Goal: Download file/media

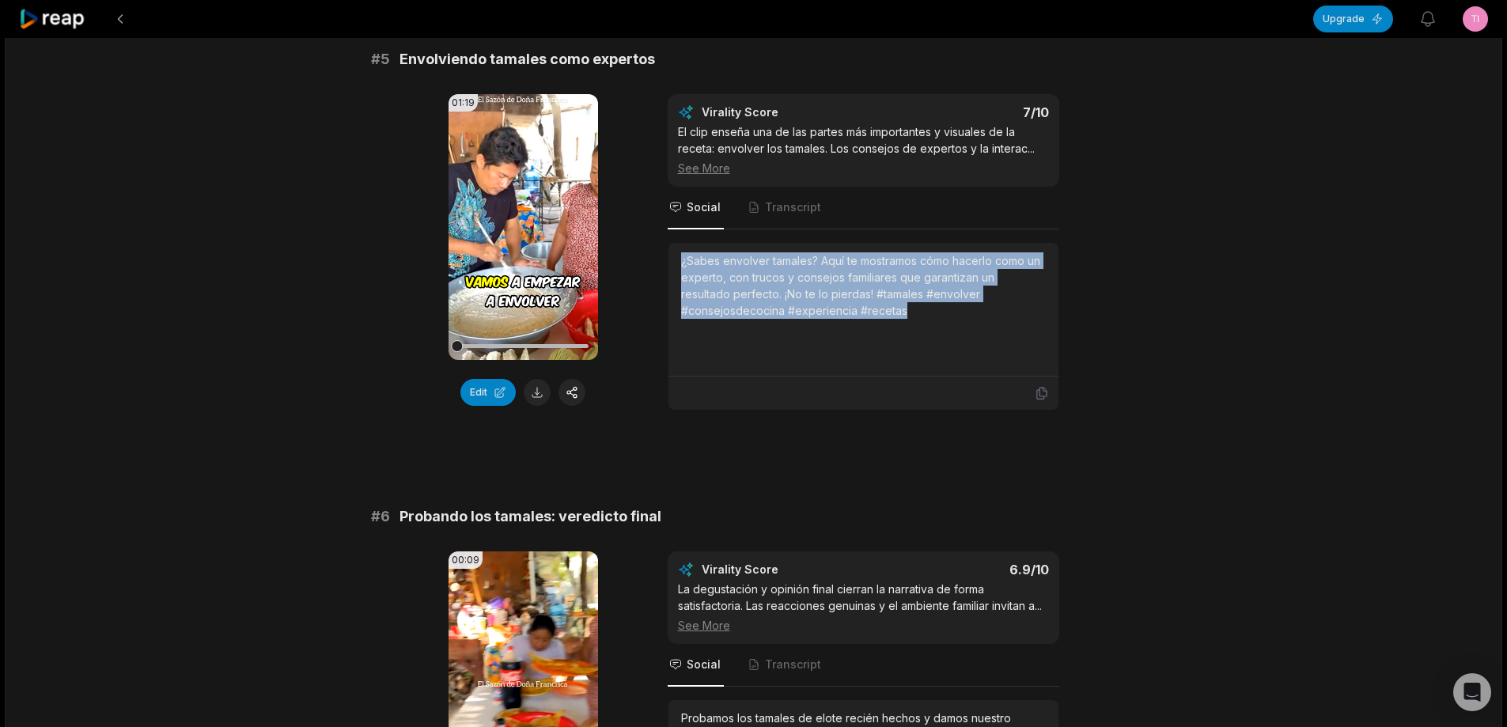
scroll to position [2216, 0]
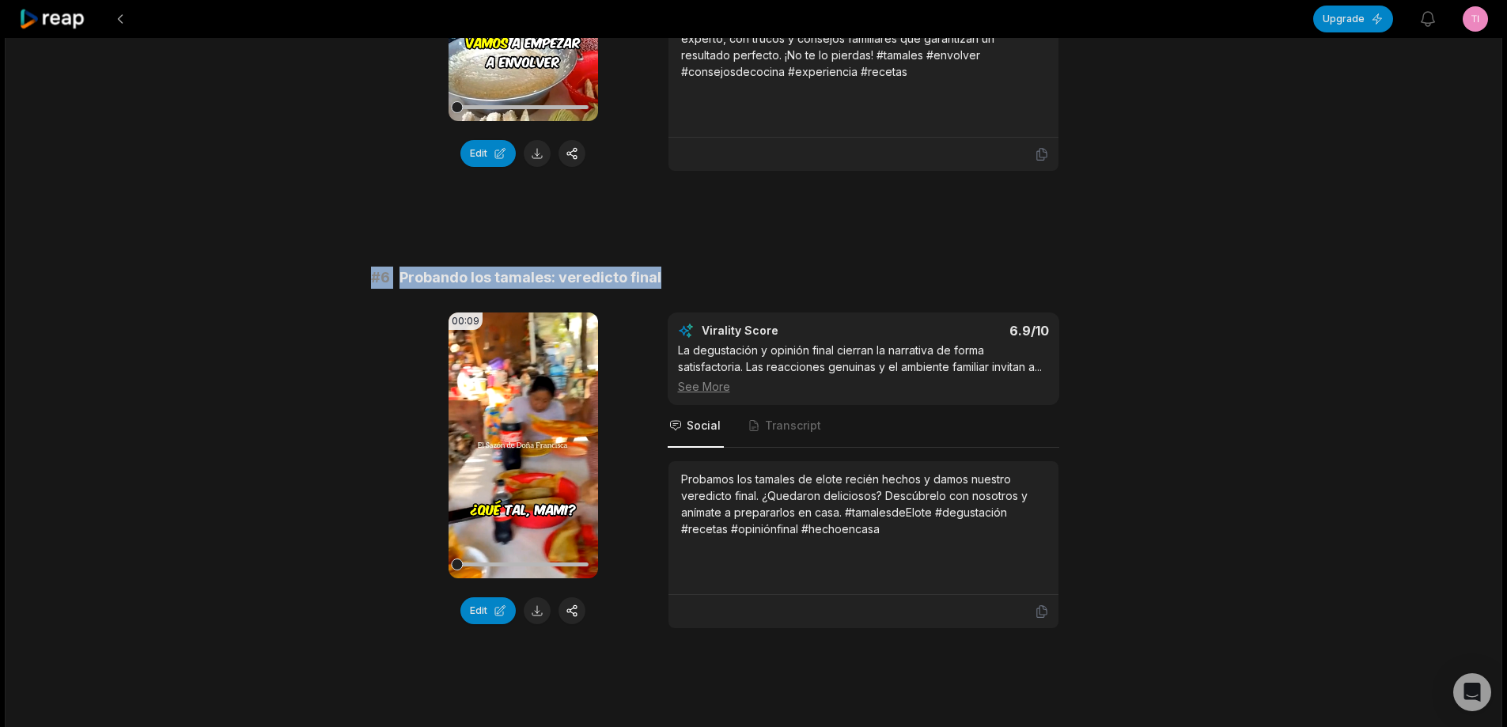
drag, startPoint x: 359, startPoint y: 275, endPoint x: 734, endPoint y: 267, distance: 375.1
copy div "# 6 Probando los tamales: veredicto final"
click at [546, 608] on button at bounding box center [537, 610] width 27 height 27
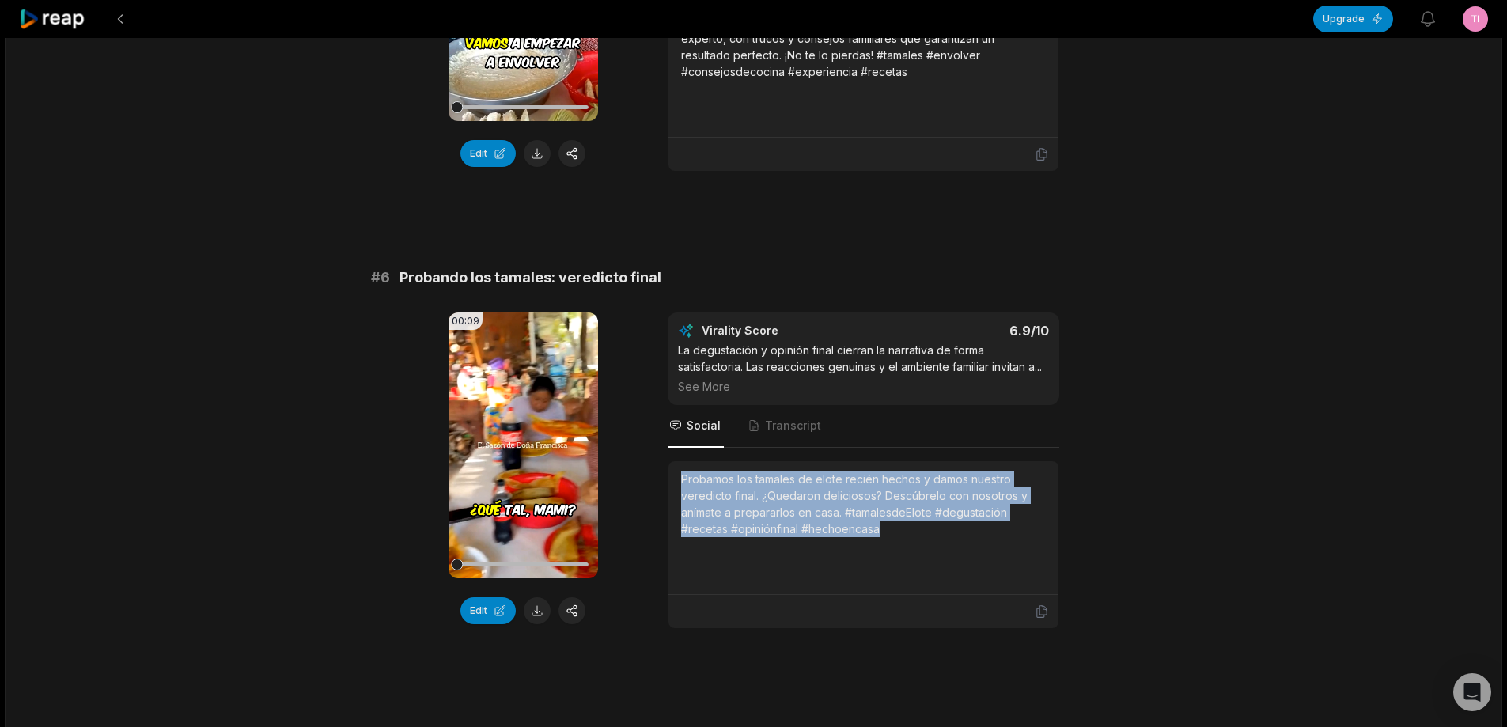
drag, startPoint x: 680, startPoint y: 491, endPoint x: 870, endPoint y: 521, distance: 193.1
click at [933, 565] on div "Probamos los tamales de elote recién hechos y damos nuestro veredicto final. ¿Q…" at bounding box center [864, 528] width 390 height 134
copy div "Probamos los tamales de elote recién hechos y damos nuestro veredicto final. ¿Q…"
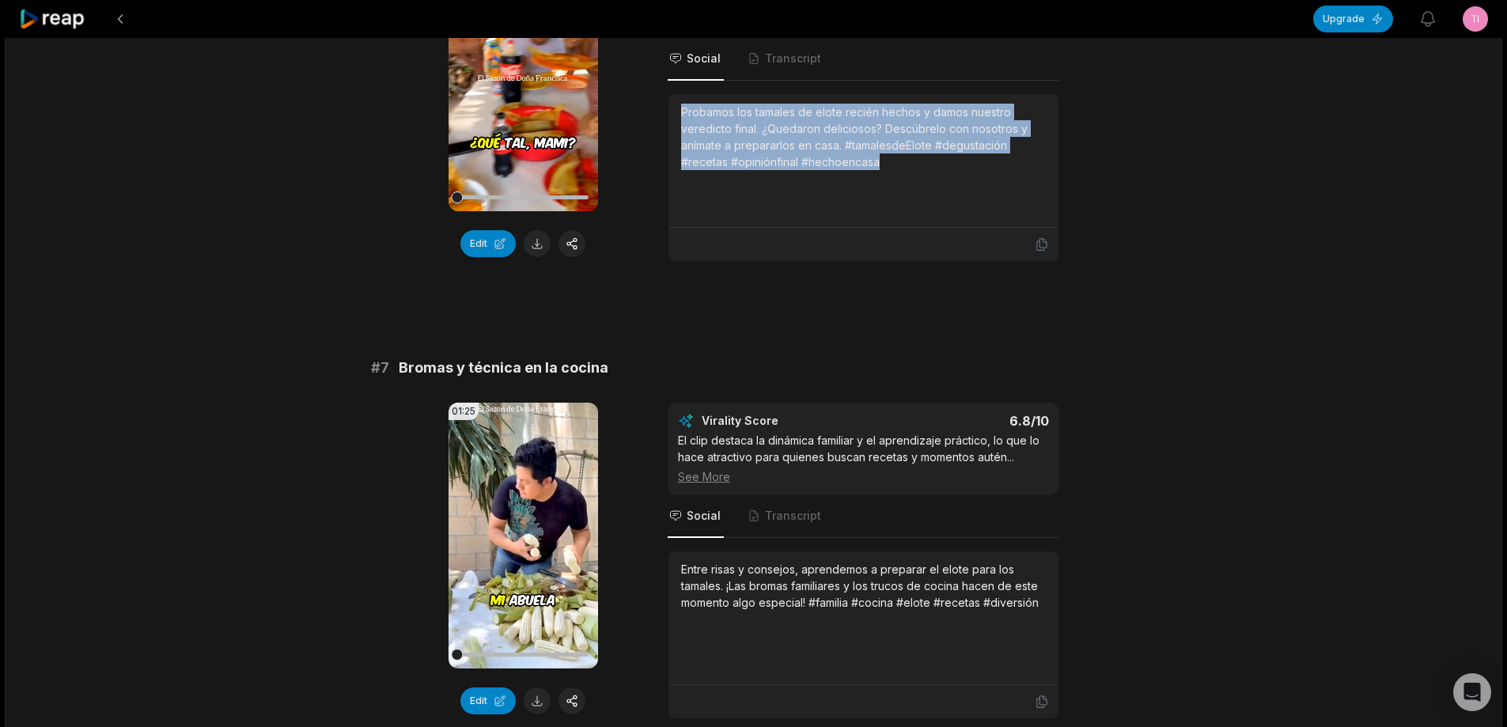
scroll to position [2611, 0]
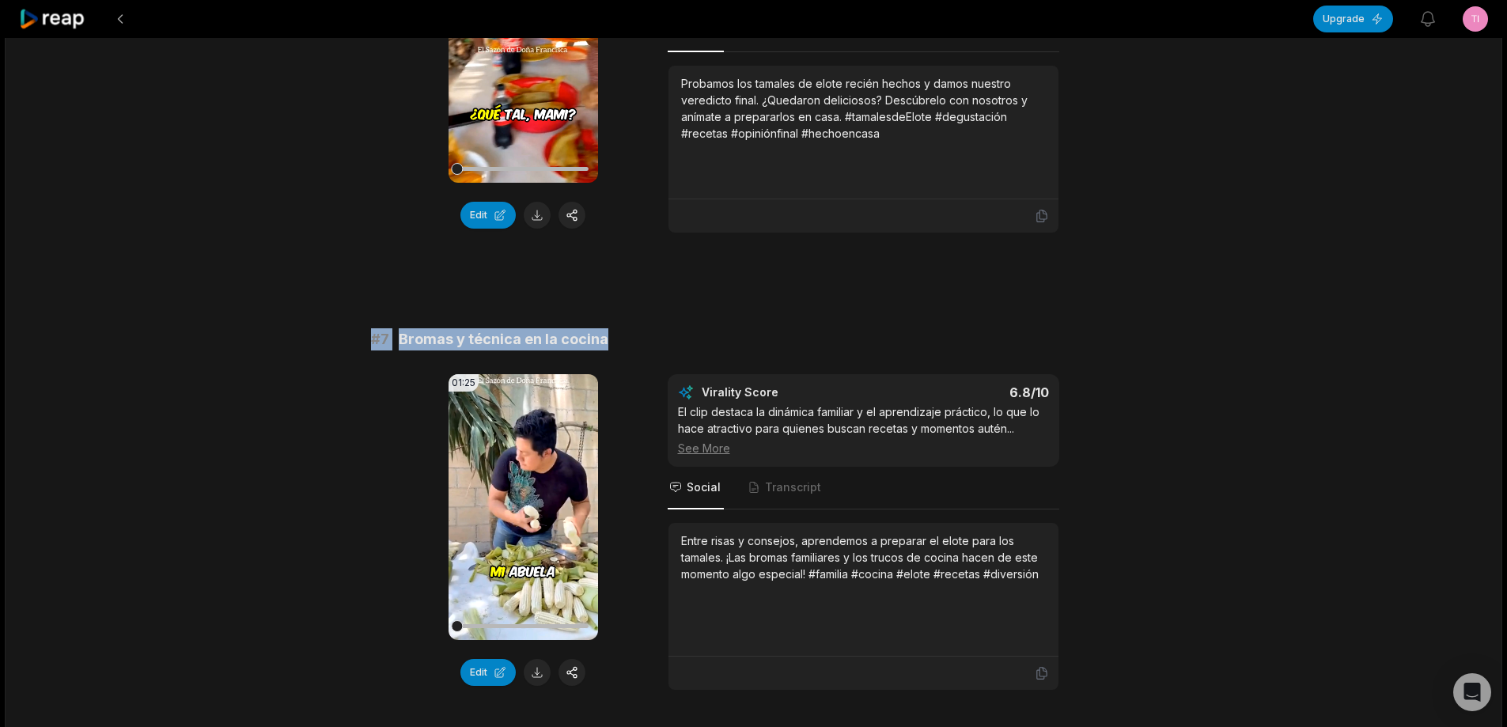
drag, startPoint x: 359, startPoint y: 359, endPoint x: 680, endPoint y: 355, distance: 320.5
copy div "# 7 Bromas y técnica en la cocina"
click at [532, 686] on button at bounding box center [537, 672] width 27 height 27
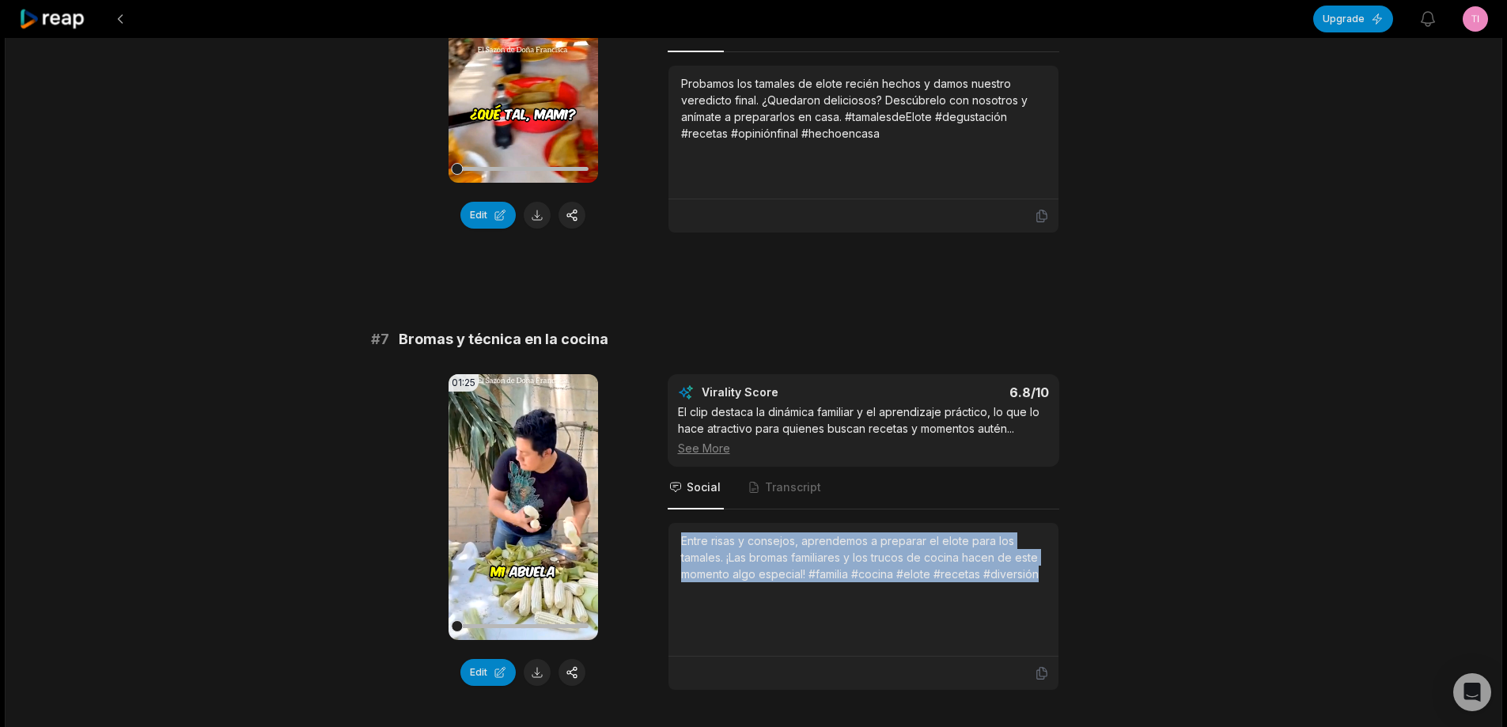
drag, startPoint x: 679, startPoint y: 555, endPoint x: 1071, endPoint y: 596, distance: 394.6
click at [1071, 596] on div "01:25 Your browser does not support mp4 format. Edit Virality Score 6.8 /10 El …" at bounding box center [754, 532] width 766 height 317
copy div "Entre risas y consejos, aprendemos a preparar el elote para los tamales. ¡Las b…"
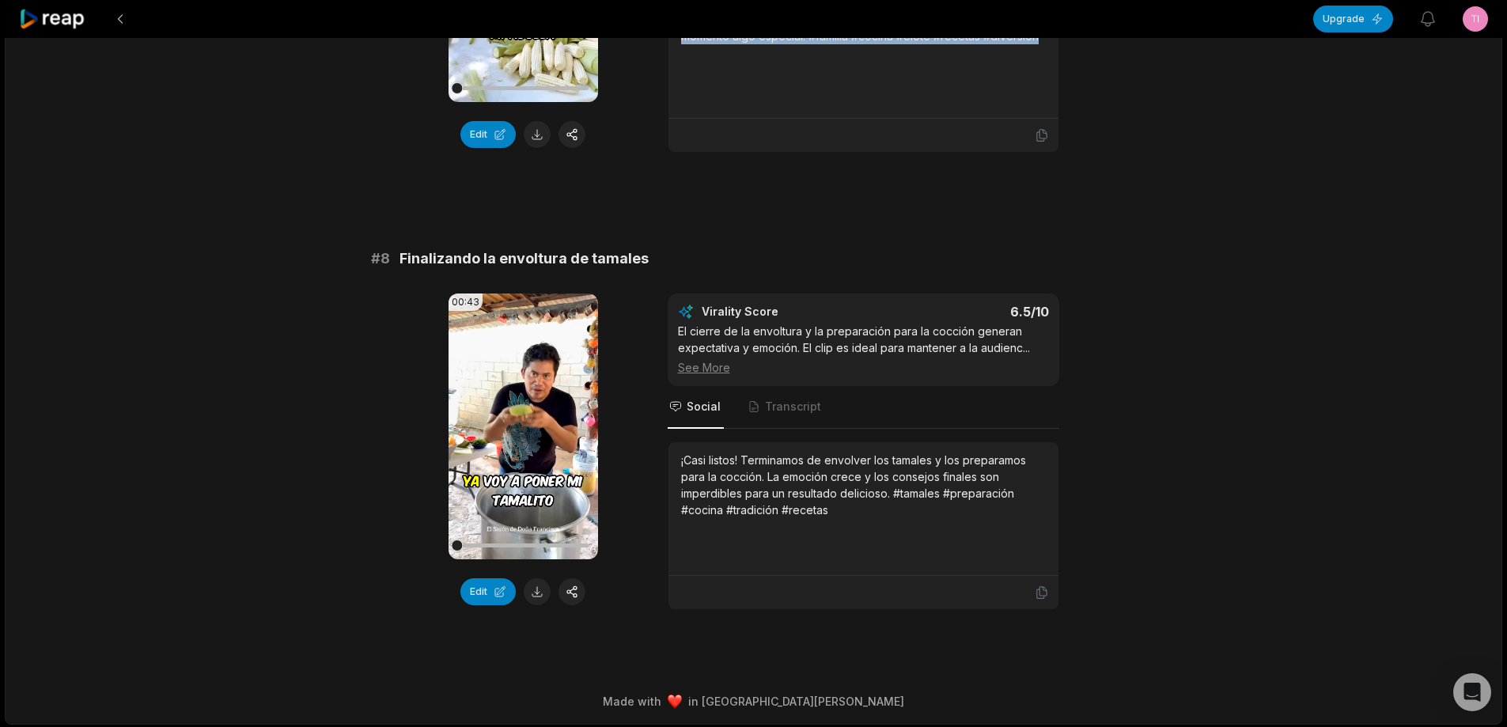
scroll to position [3165, 0]
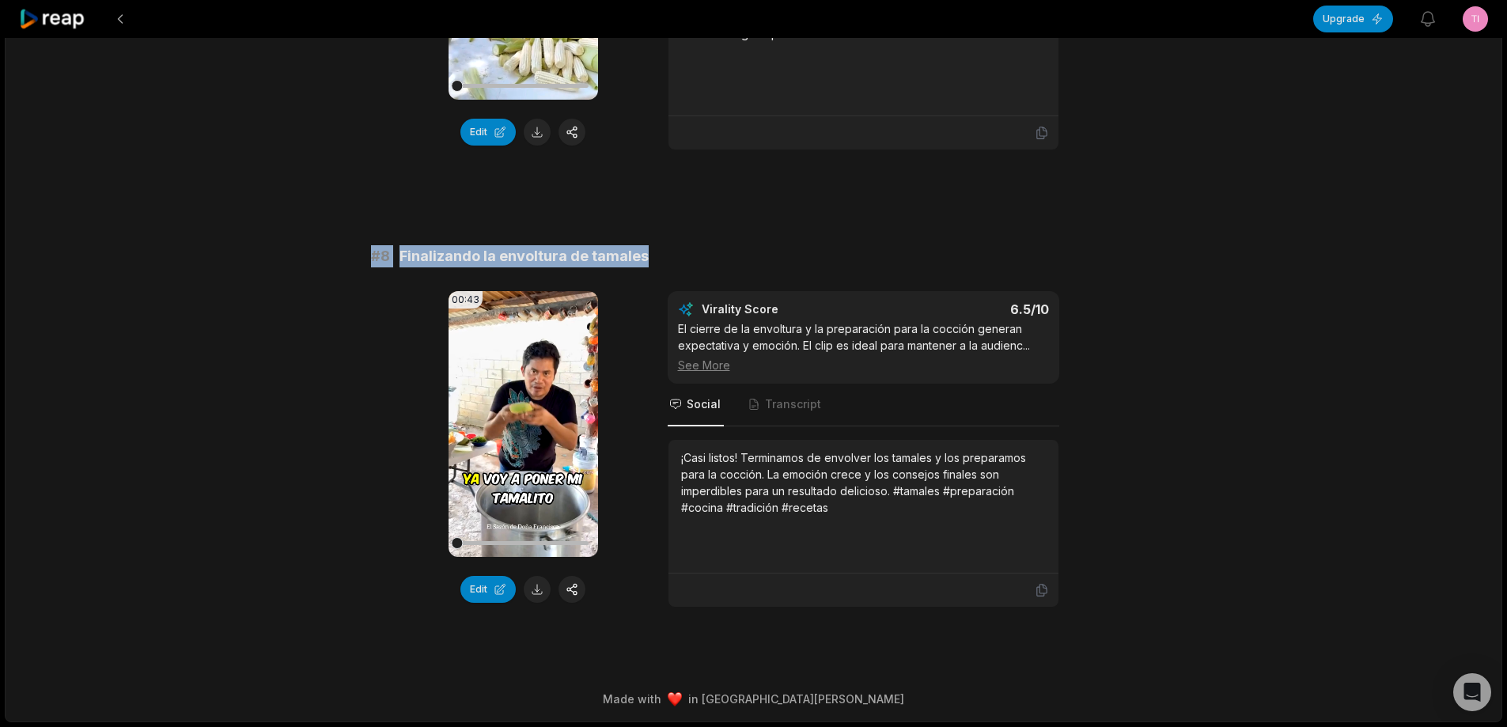
drag, startPoint x: 361, startPoint y: 259, endPoint x: 775, endPoint y: 256, distance: 414.6
copy div "# 8 Finalizando la envoltura de tamales"
click at [533, 593] on button at bounding box center [537, 589] width 27 height 27
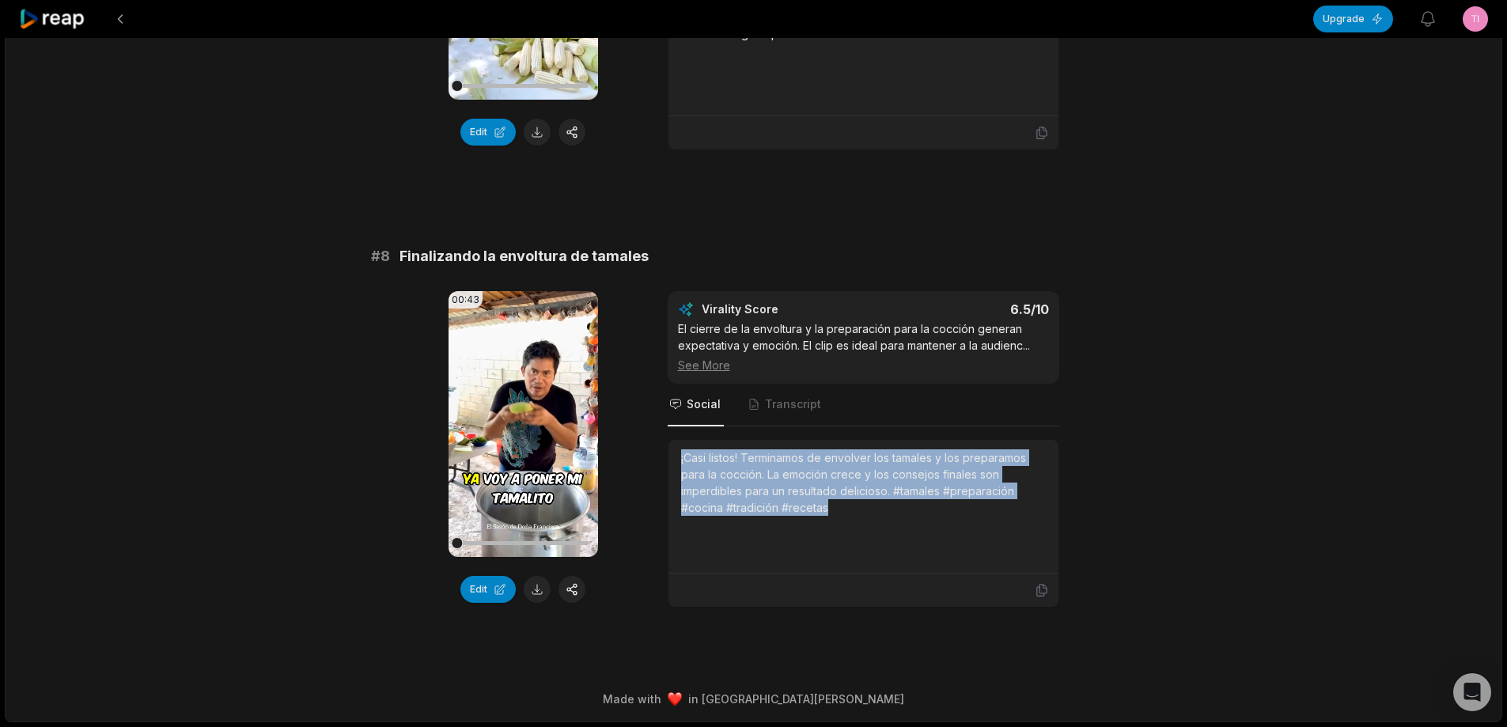
drag, startPoint x: 709, startPoint y: 467, endPoint x: 893, endPoint y: 535, distance: 196.5
click at [893, 535] on div "¡Casi listos! Terminamos de envolver los tamales y los preparamos para la cocci…" at bounding box center [864, 507] width 390 height 134
copy div "¡Casi listos! Terminamos de envolver los tamales y los preparamos para la cocci…"
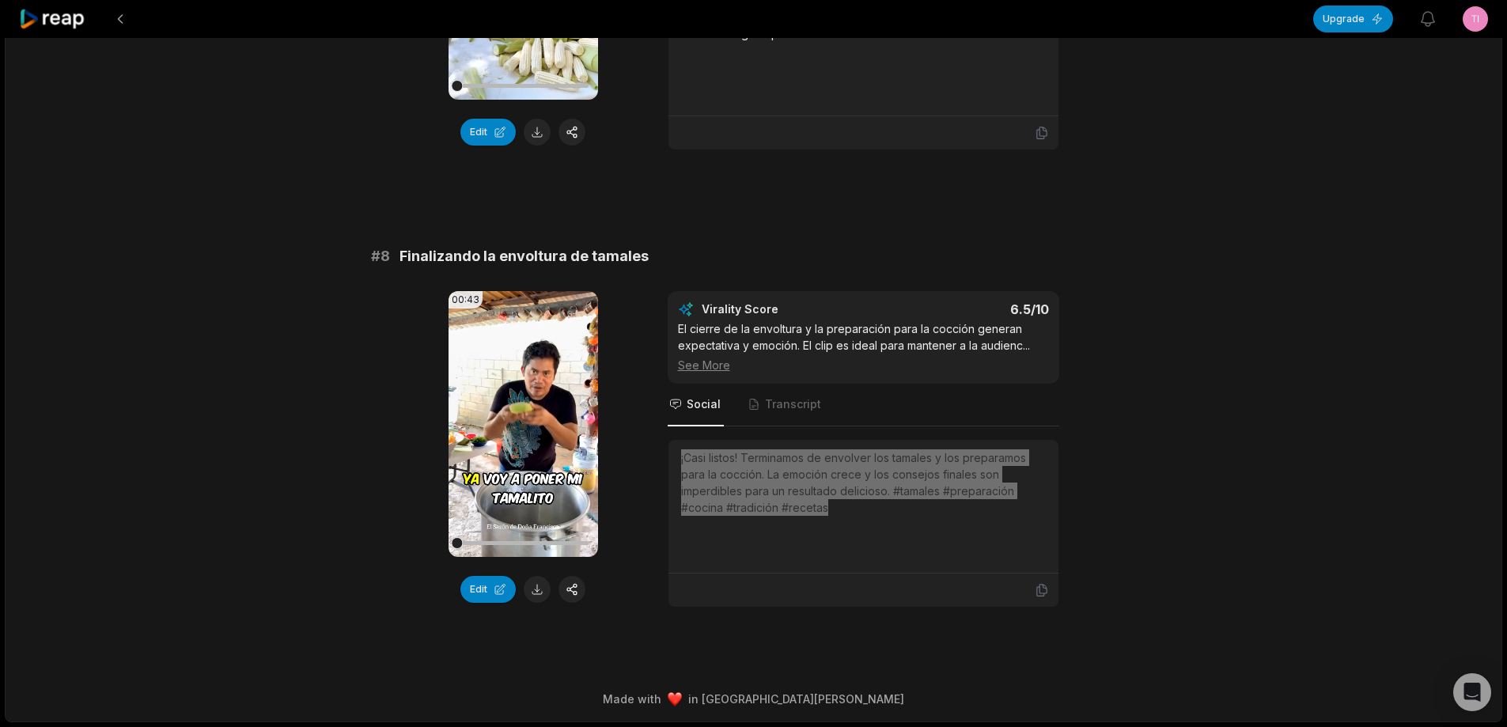
scroll to position [3165, 0]
